Goal: Navigation & Orientation: Find specific page/section

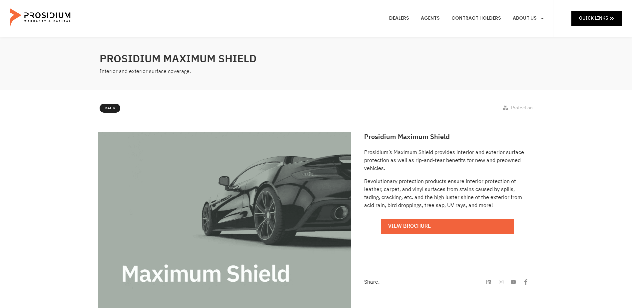
click at [402, 17] on e-page-transition at bounding box center [316, 154] width 632 height 308
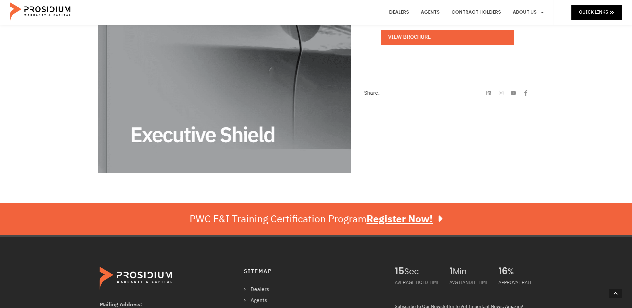
scroll to position [322, 0]
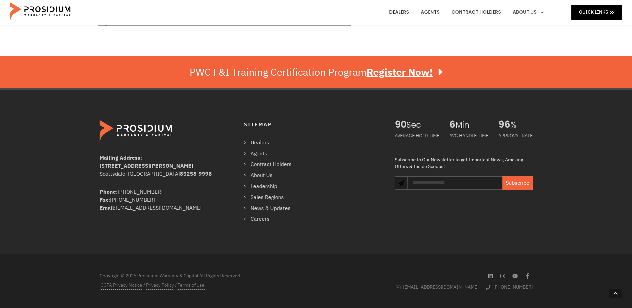
click at [261, 144] on link "Dealers" at bounding box center [271, 143] width 54 height 10
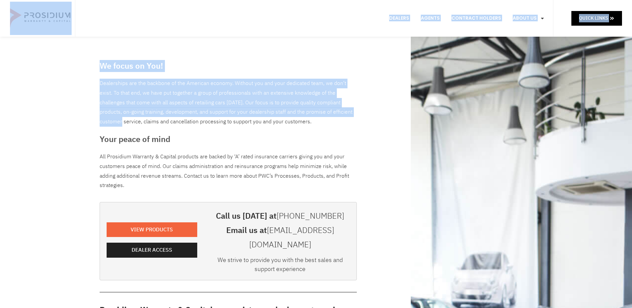
drag, startPoint x: 631, startPoint y: 85, endPoint x: 637, endPoint y: 112, distance: 27.2
